Goal: Check status

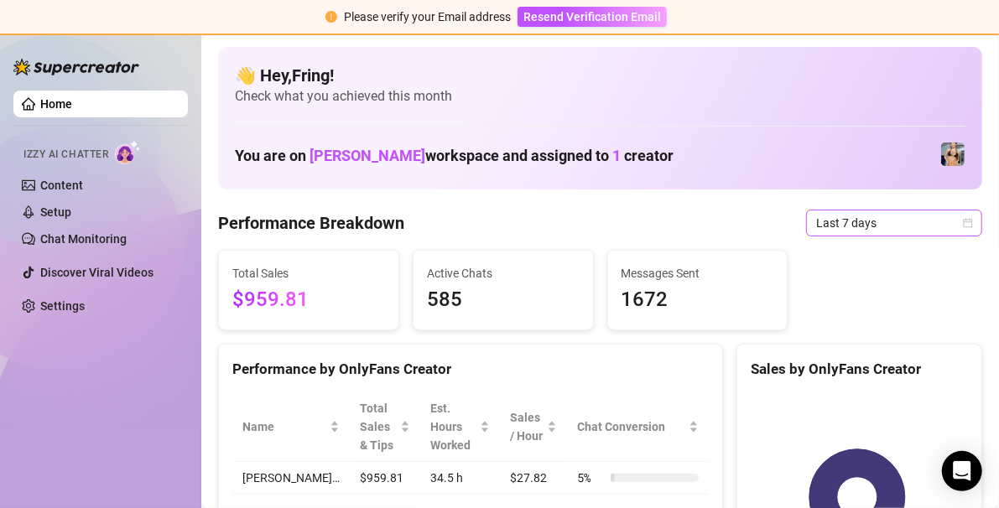
click at [963, 220] on icon "calendar" at bounding box center [967, 222] width 9 height 9
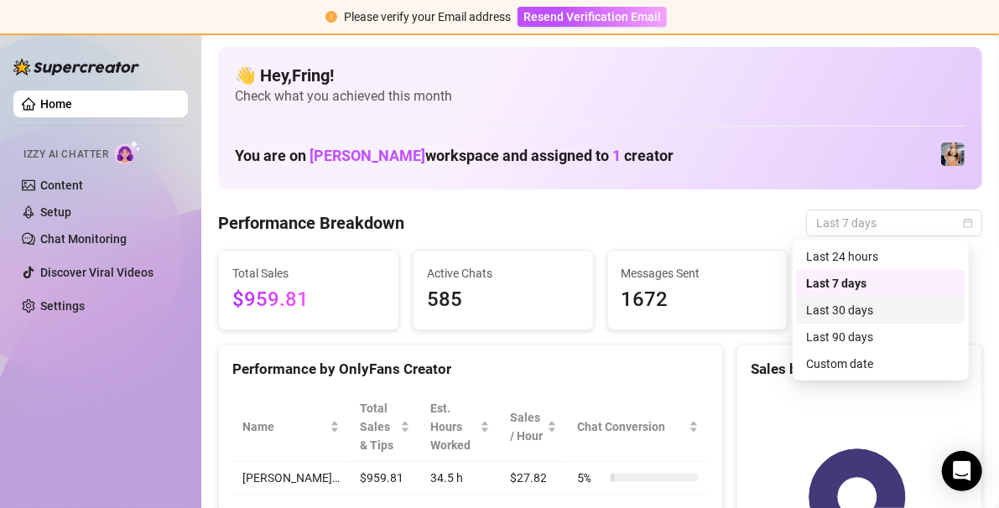
click at [875, 315] on div "Last 30 days" at bounding box center [880, 310] width 149 height 18
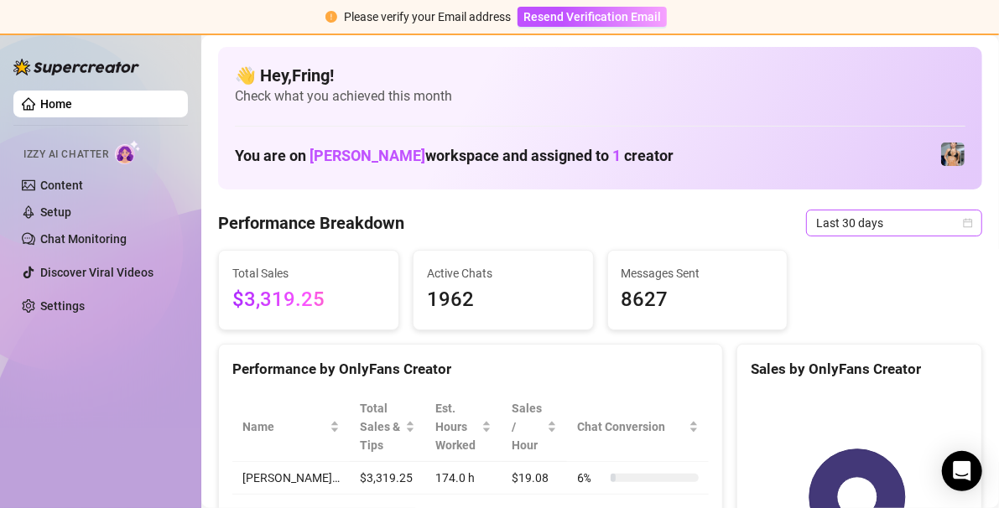
click at [963, 218] on icon "calendar" at bounding box center [968, 223] width 10 height 10
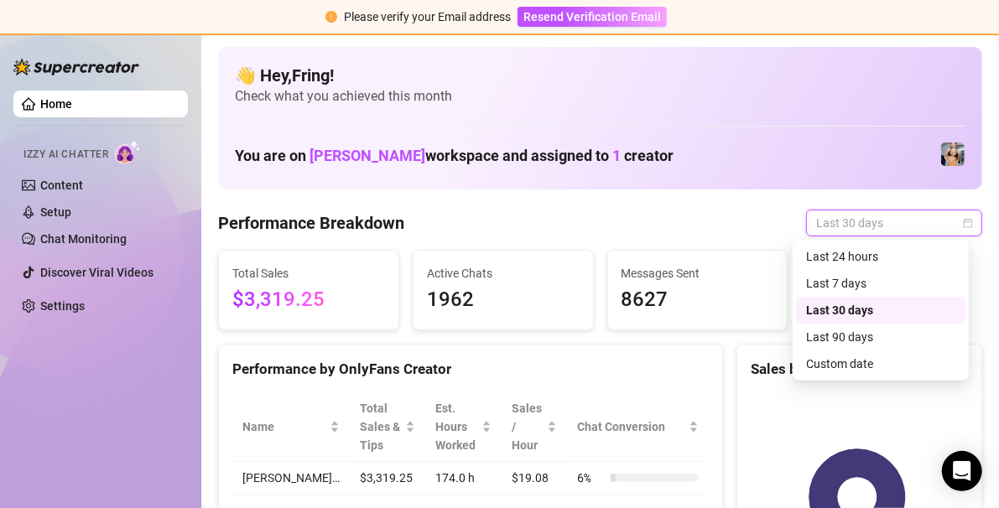
click at [955, 216] on span "Last 30 days" at bounding box center [894, 222] width 156 height 25
click at [861, 364] on div "Custom date" at bounding box center [880, 364] width 149 height 18
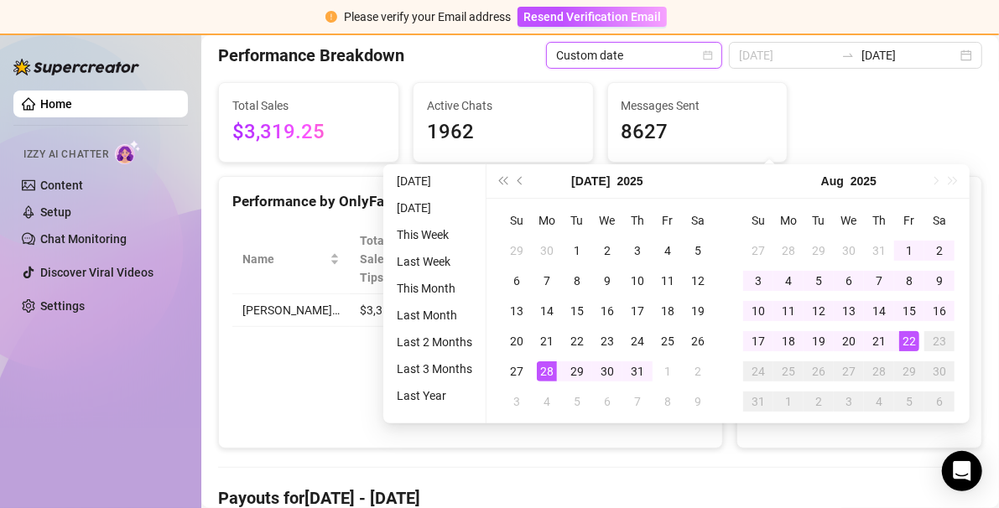
scroll to position [84, 0]
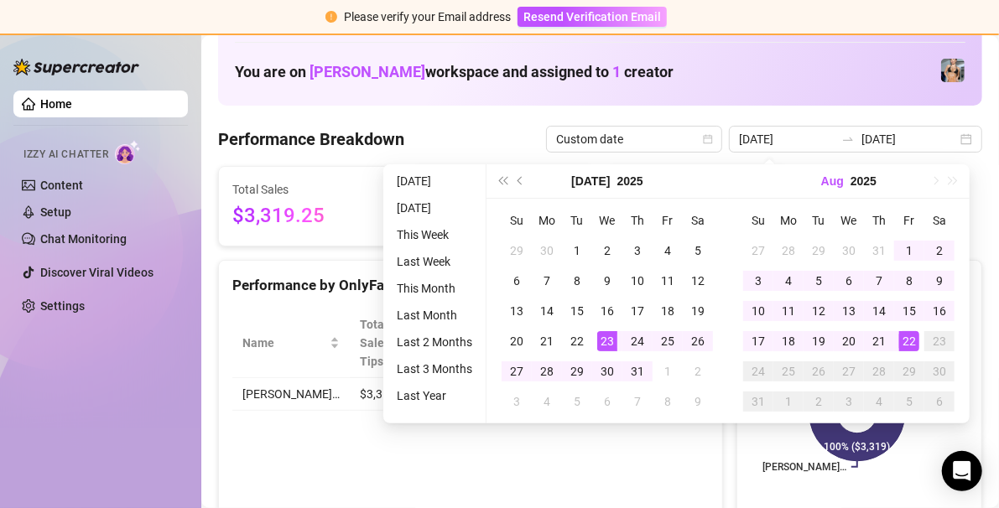
type input "[DATE]"
click at [953, 134] on div "[DATE] [DATE]" at bounding box center [855, 139] width 253 height 27
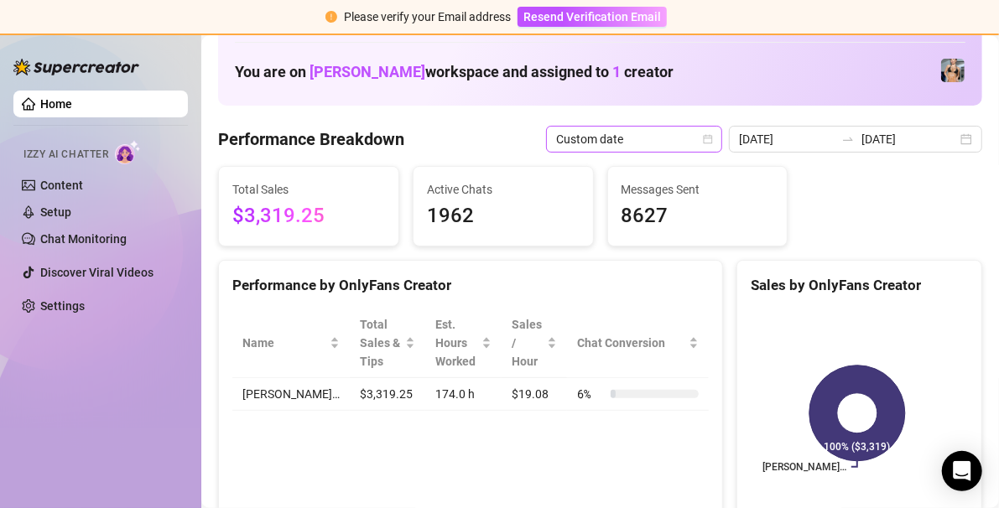
click at [722, 132] on div "Custom date" at bounding box center [634, 139] width 176 height 27
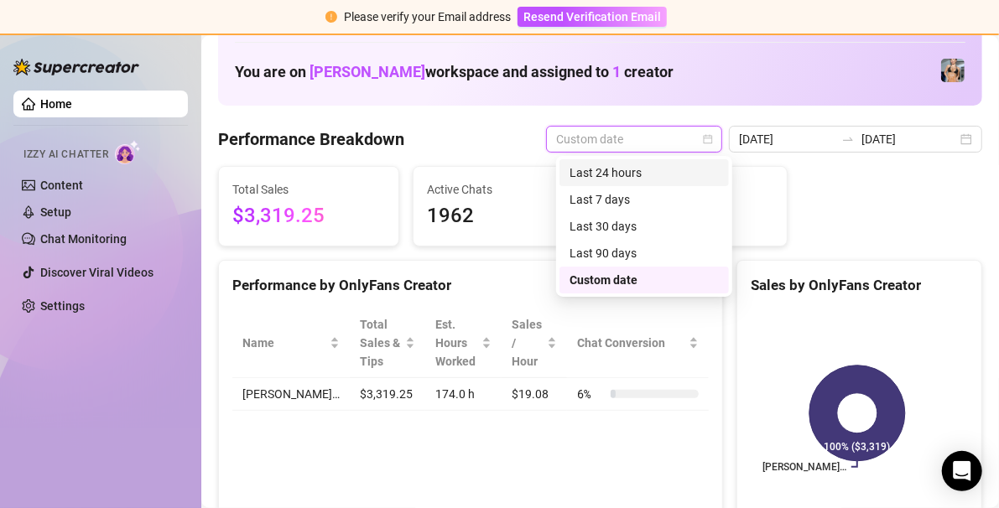
click at [648, 173] on div "Last 24 hours" at bounding box center [643, 173] width 149 height 18
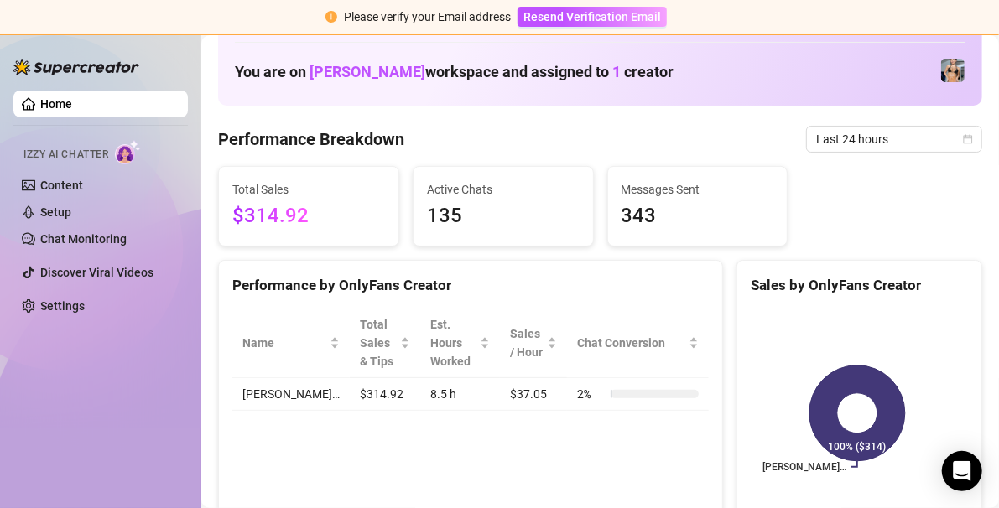
click at [897, 130] on span "Last 24 hours" at bounding box center [894, 139] width 156 height 25
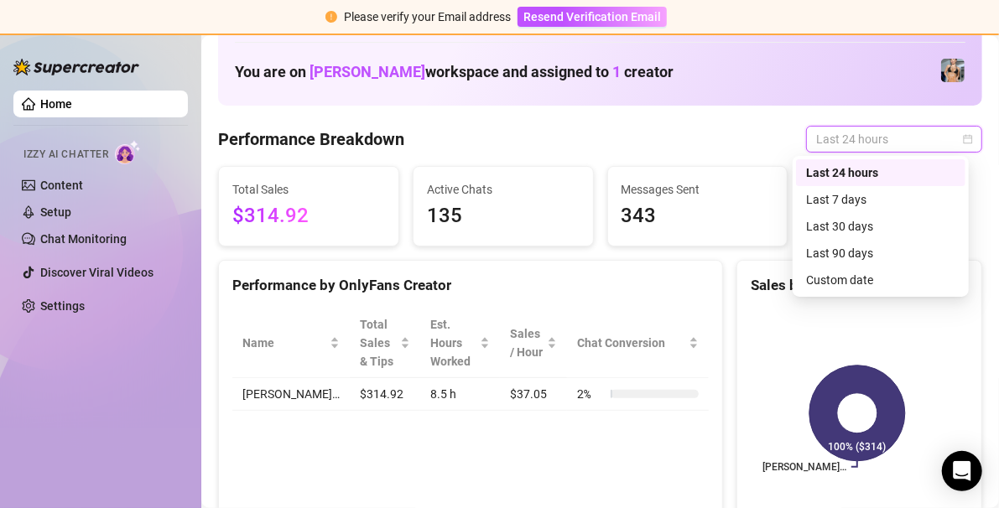
click at [875, 166] on div "Last 24 hours" at bounding box center [880, 173] width 149 height 18
